Goal: Task Accomplishment & Management: Manage account settings

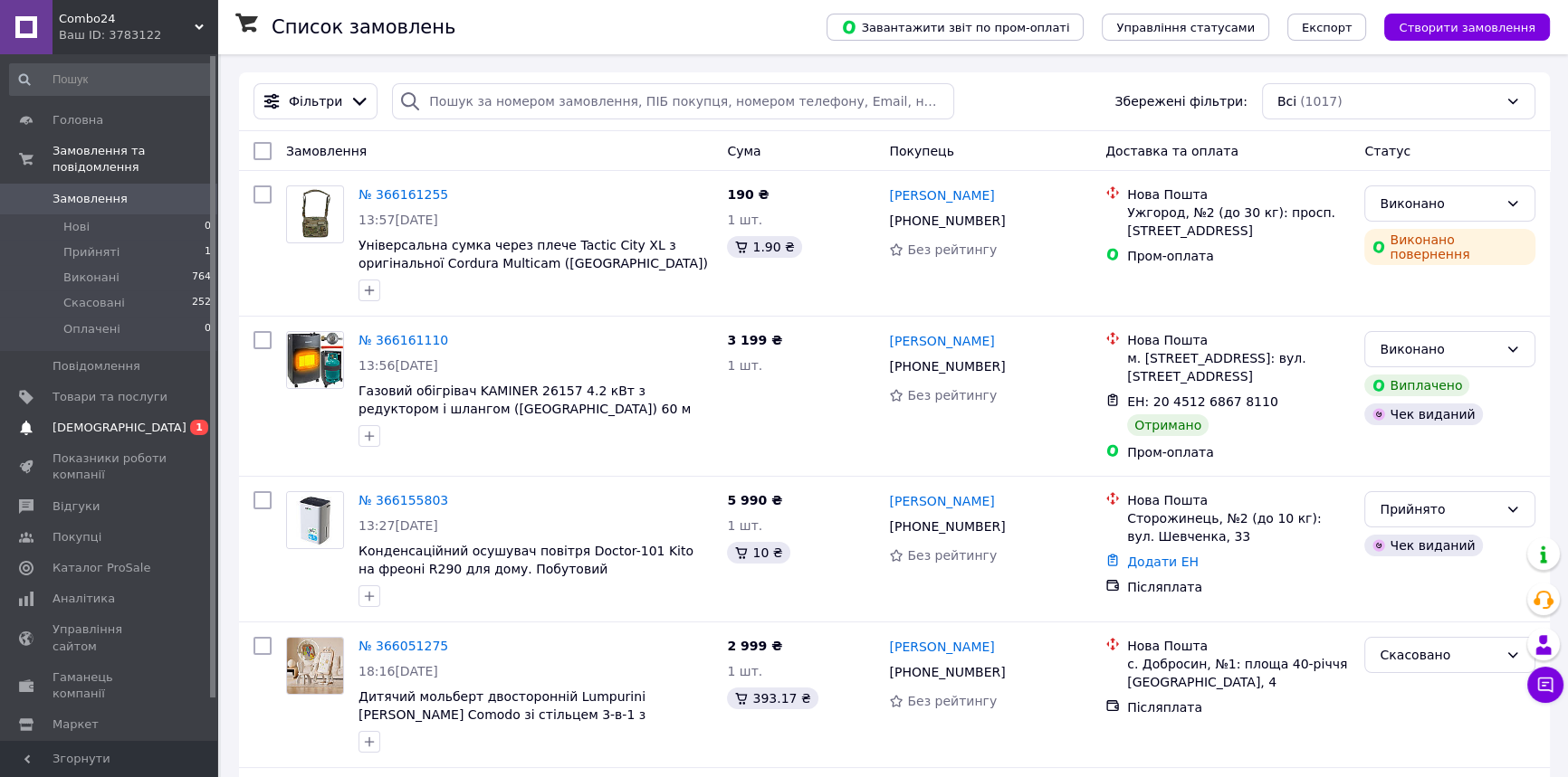
click at [111, 420] on span "[DEMOGRAPHIC_DATA]" at bounding box center [120, 428] width 134 height 17
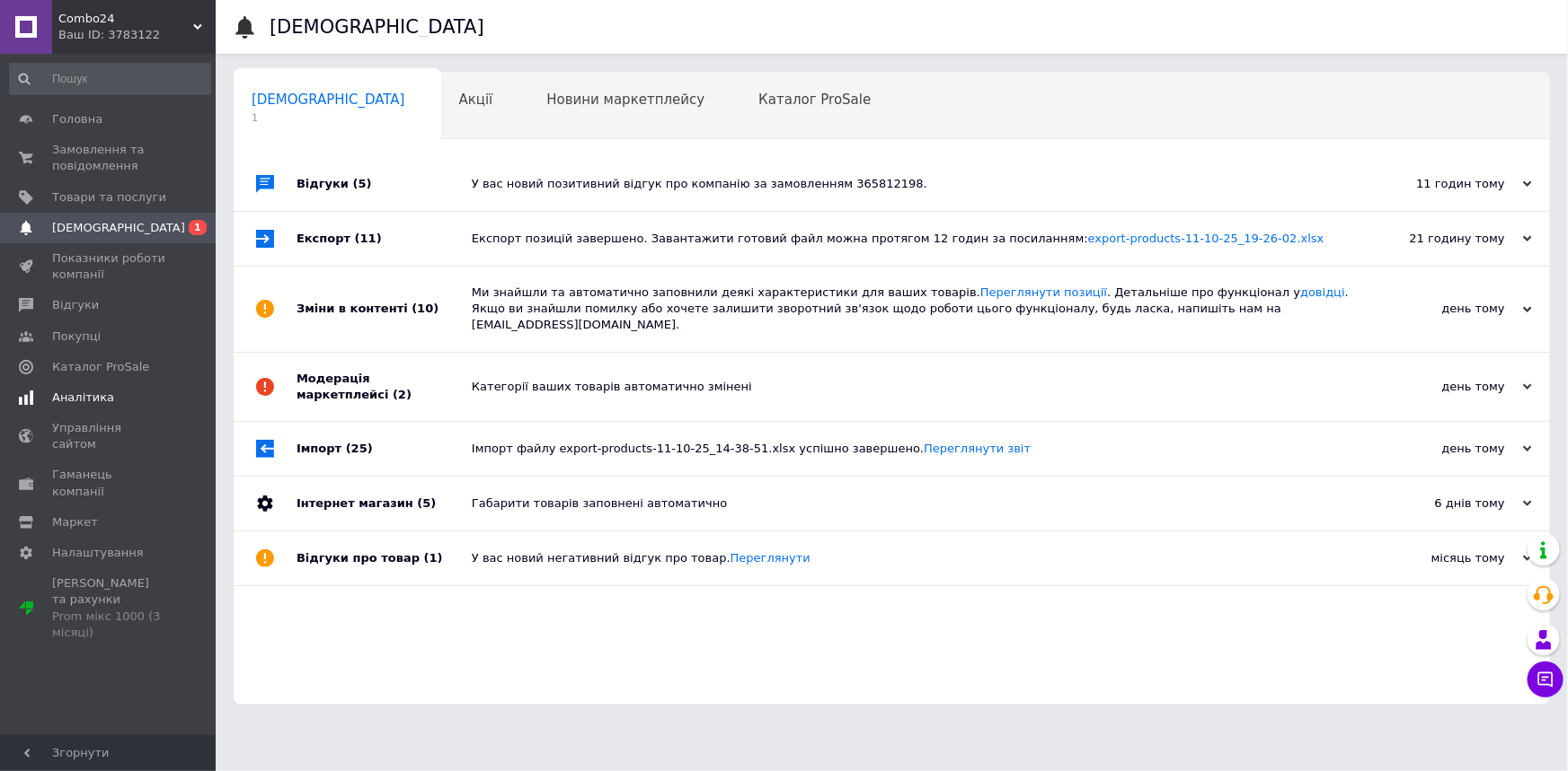
click at [126, 402] on span "Аналітика" at bounding box center [109, 398] width 114 height 16
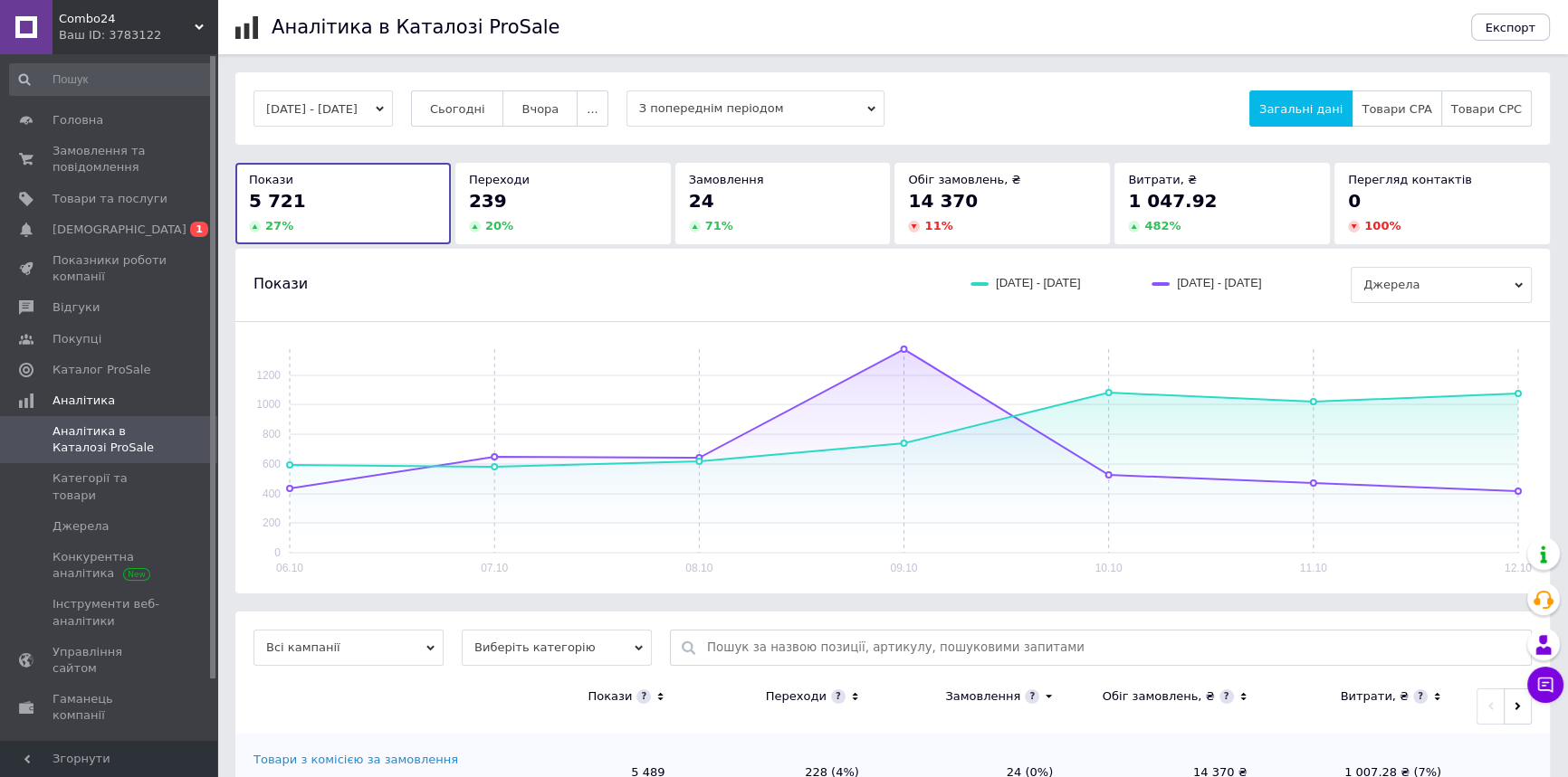
click at [114, 463] on ul "Аналітика в Каталозі ProSale Категорії та товари Джерела Конкурентна аналітика …" at bounding box center [111, 526] width 222 height 221
click at [110, 471] on span "Категорії та товари" at bounding box center [110, 486] width 115 height 32
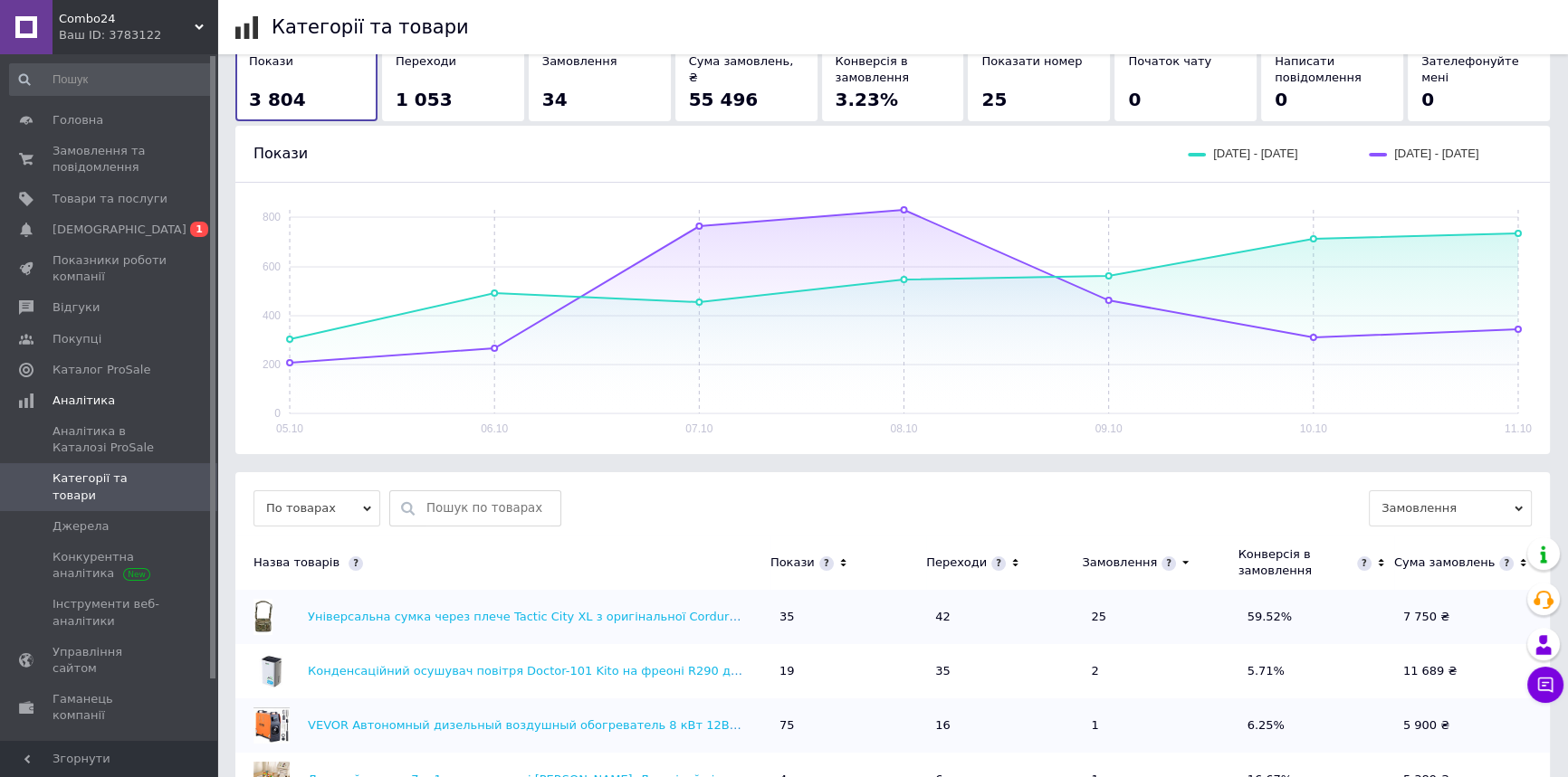
scroll to position [246, 0]
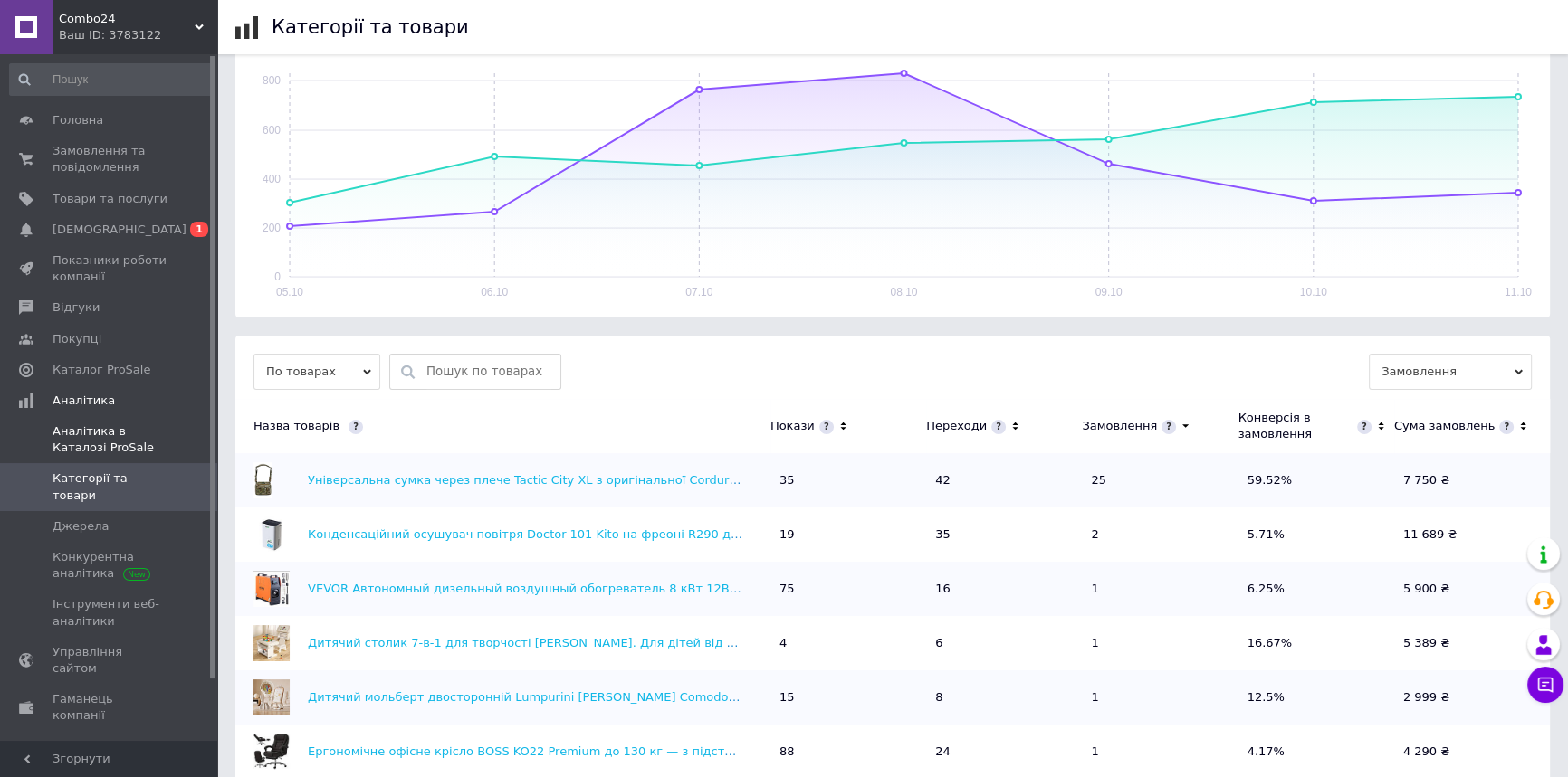
click at [149, 429] on span "Аналітика в Каталозі ProSale" at bounding box center [110, 439] width 115 height 32
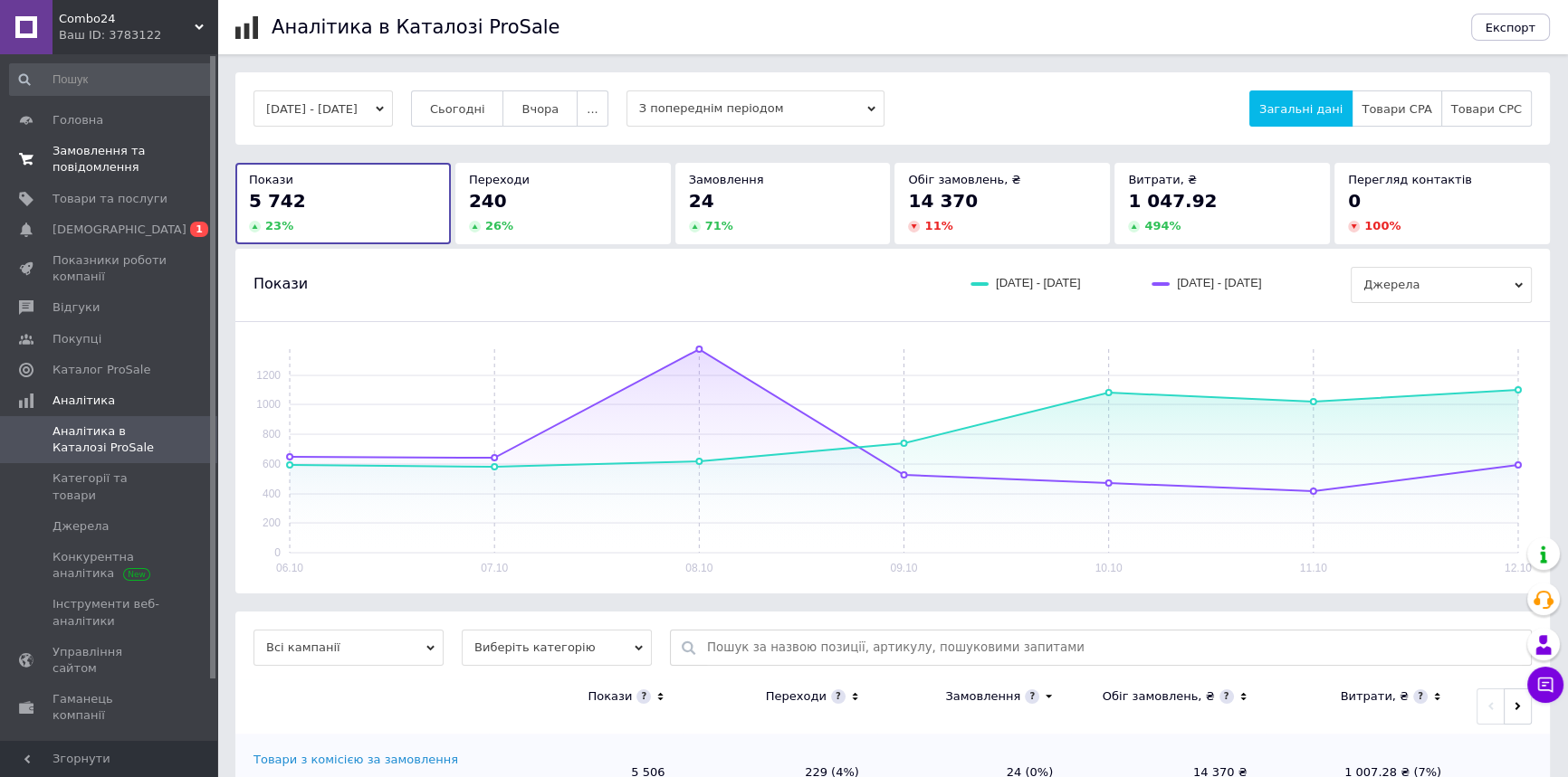
click at [117, 168] on span "Замовлення та повідомлення" at bounding box center [110, 159] width 115 height 32
